Goal: Find specific fact: Find specific fact

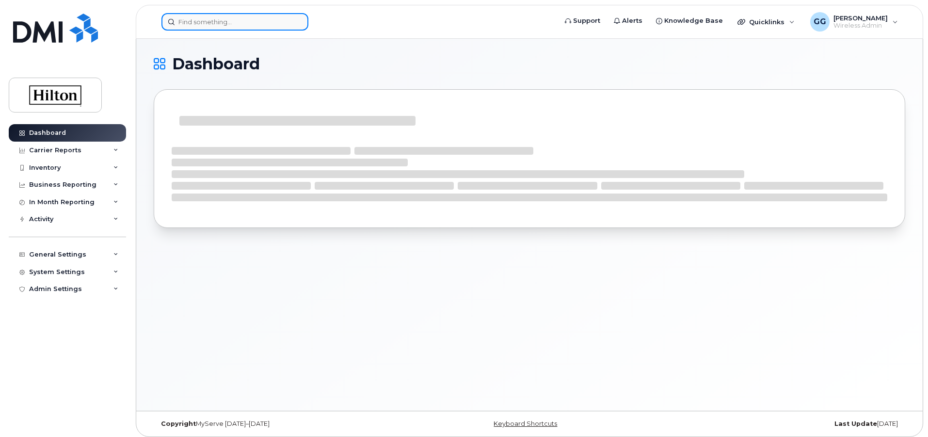
click at [207, 29] on input at bounding box center [234, 21] width 147 height 17
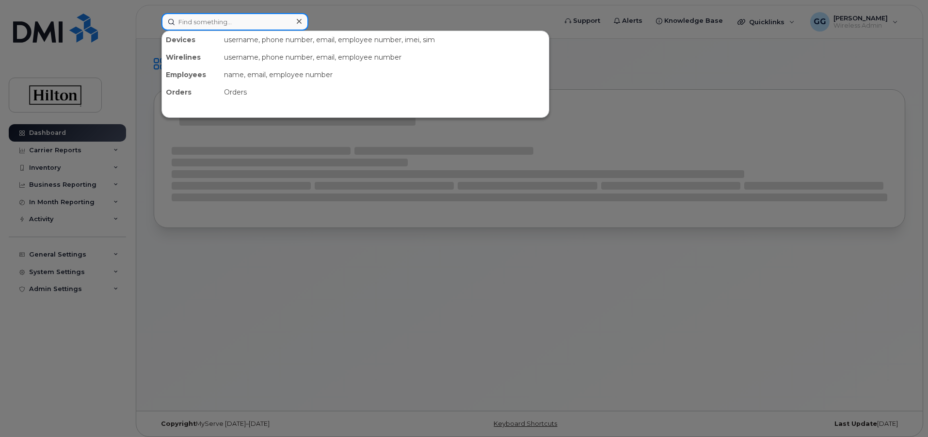
paste input "[PHONE_NUMBER]"
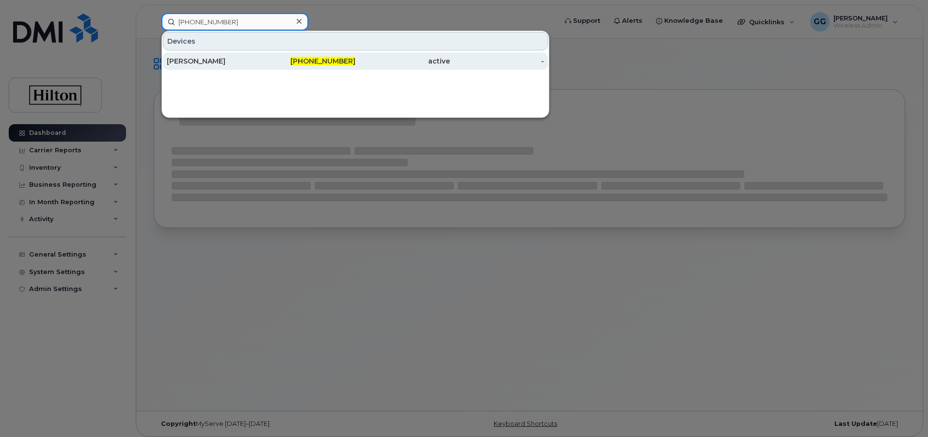
type input "[PHONE_NUMBER]"
click at [323, 62] on span "[PHONE_NUMBER]" at bounding box center [322, 61] width 65 height 9
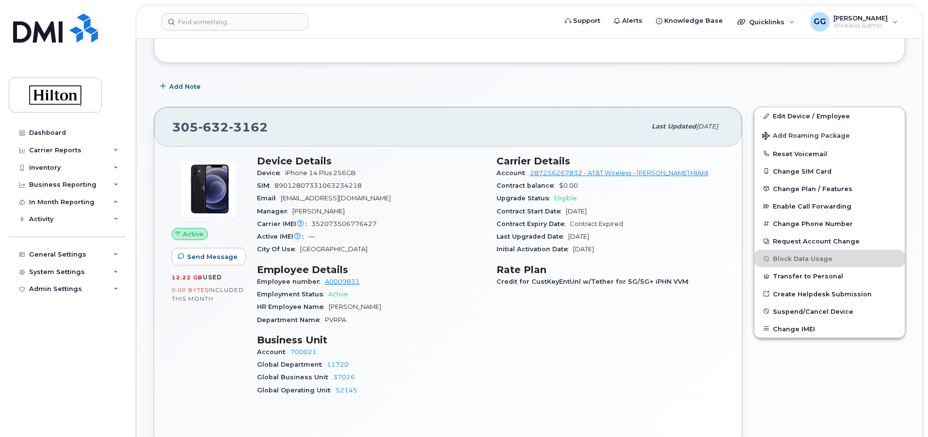
scroll to position [145, 0]
